Goal: Task Accomplishment & Management: Manage account settings

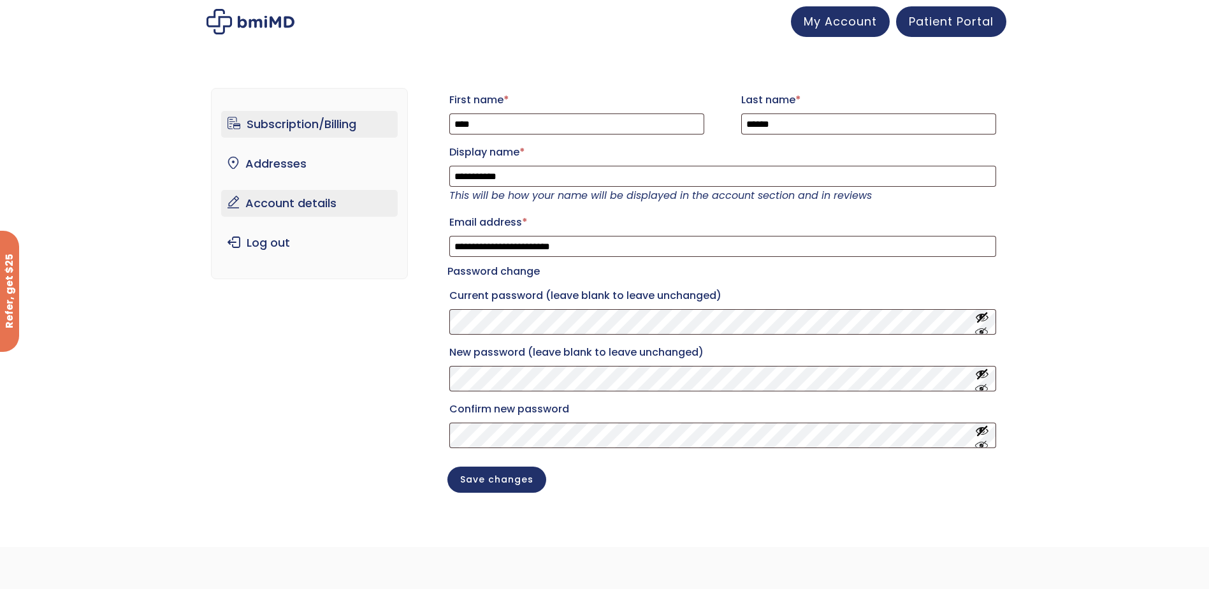
click at [275, 126] on link "Subscription/Billing" at bounding box center [309, 124] width 177 height 27
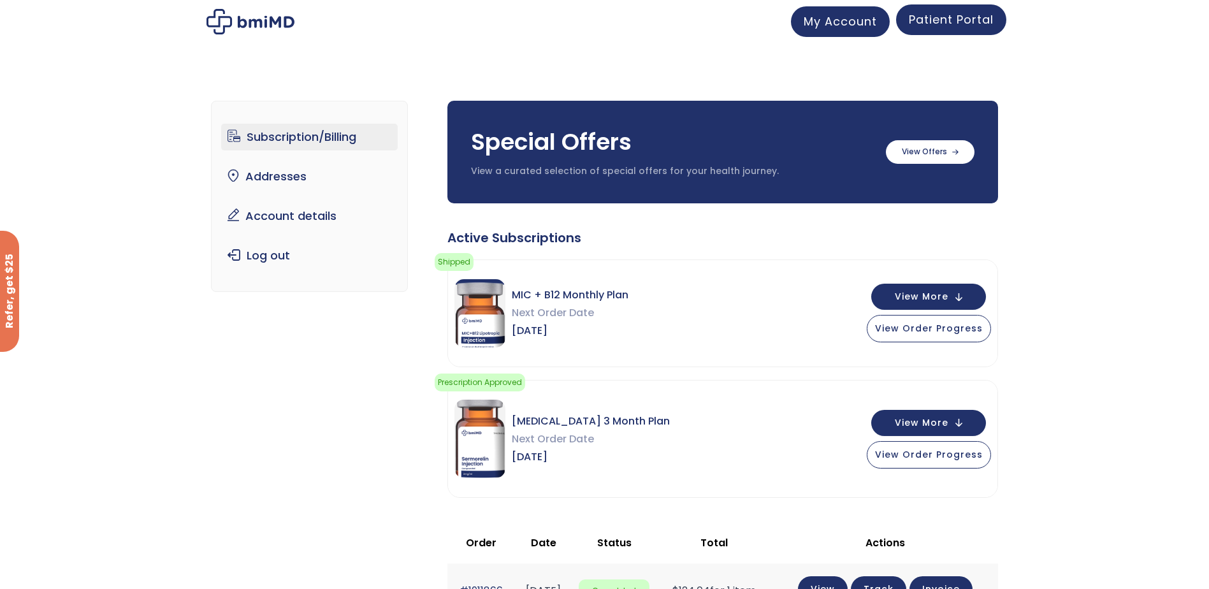
click at [926, 19] on span "Patient Portal" at bounding box center [951, 19] width 85 height 16
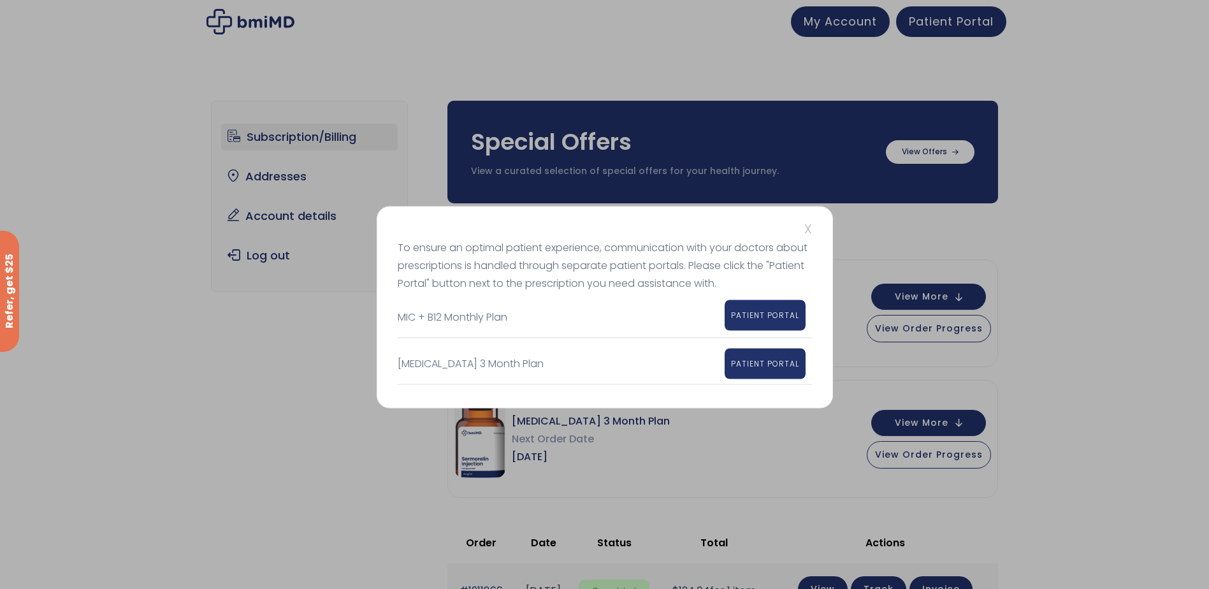
click at [764, 312] on span "PATIENT PORTAL" at bounding box center [765, 315] width 68 height 11
